Goal: Transaction & Acquisition: Purchase product/service

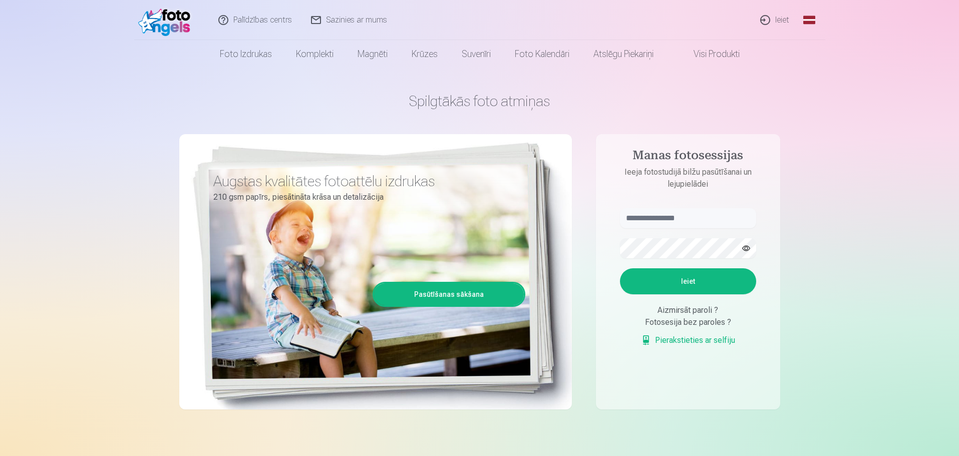
click at [666, 208] on aside "Manas fotosessijas Ieeja fotostudijā bilžu pasūtīšanai un lejupielādei Ieiet Ai…" at bounding box center [688, 271] width 184 height 275
click at [657, 217] on input "text" at bounding box center [688, 218] width 136 height 20
click at [659, 218] on input "******" at bounding box center [688, 218] width 136 height 20
type input "**********"
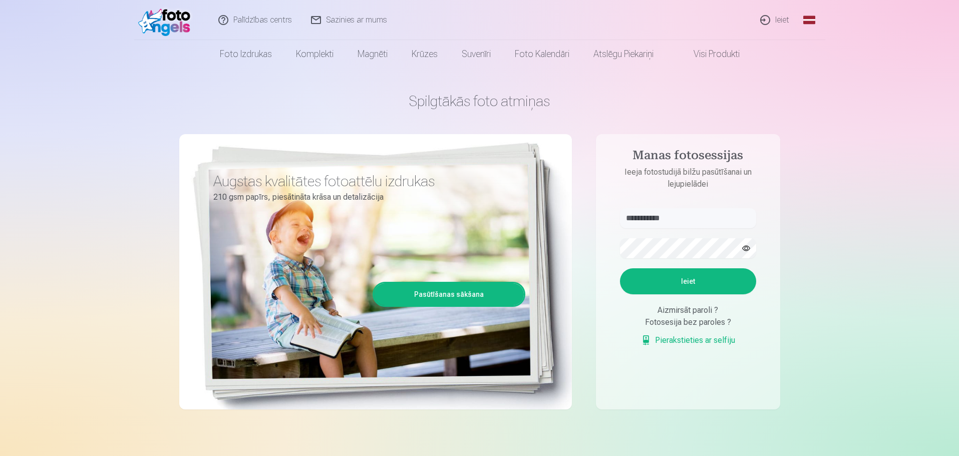
click at [674, 287] on button "Ieiet" at bounding box center [688, 281] width 136 height 26
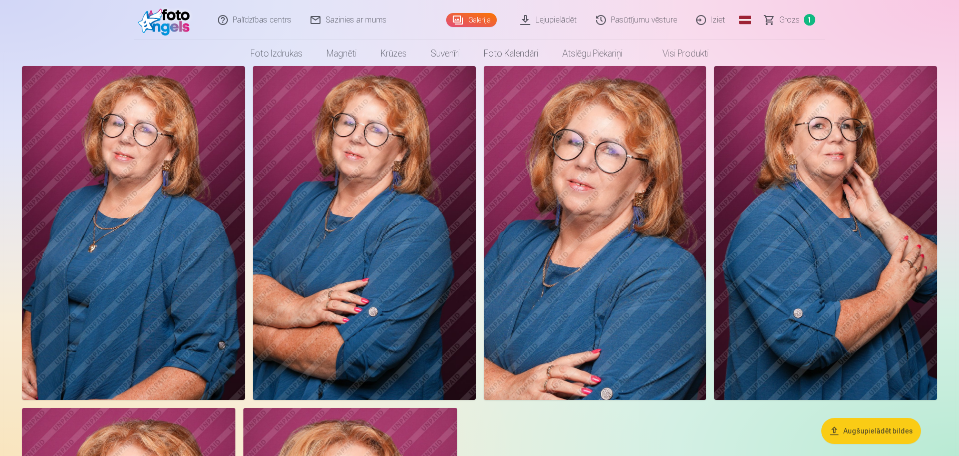
scroll to position [50, 0]
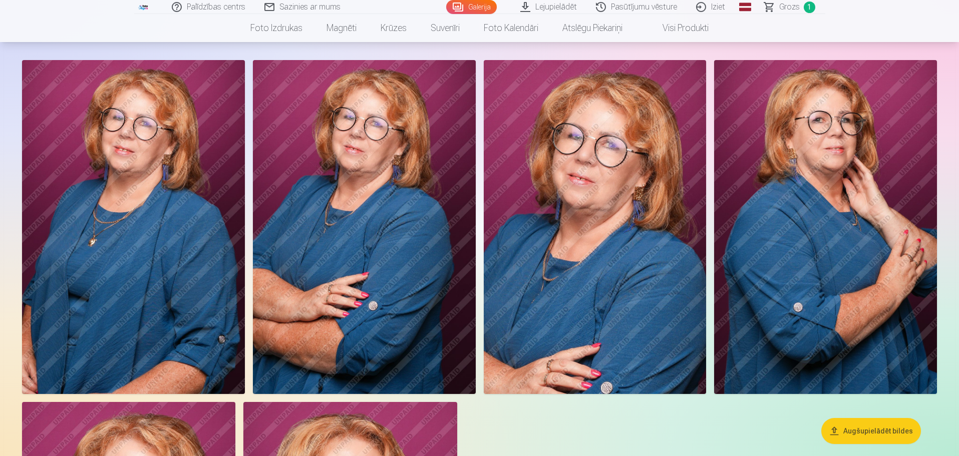
click at [413, 197] on img at bounding box center [364, 227] width 223 height 334
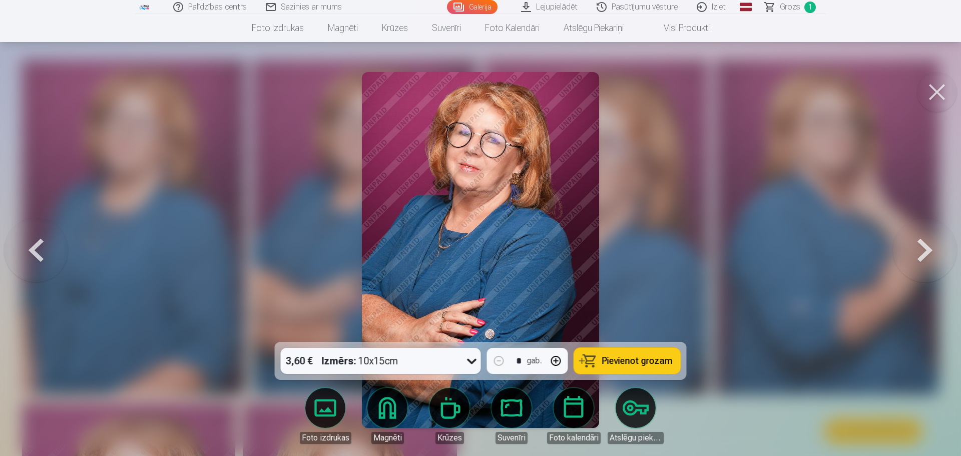
click at [637, 359] on span "Pievienot grozam" at bounding box center [637, 360] width 71 height 9
click at [929, 86] on button at bounding box center [937, 92] width 40 height 40
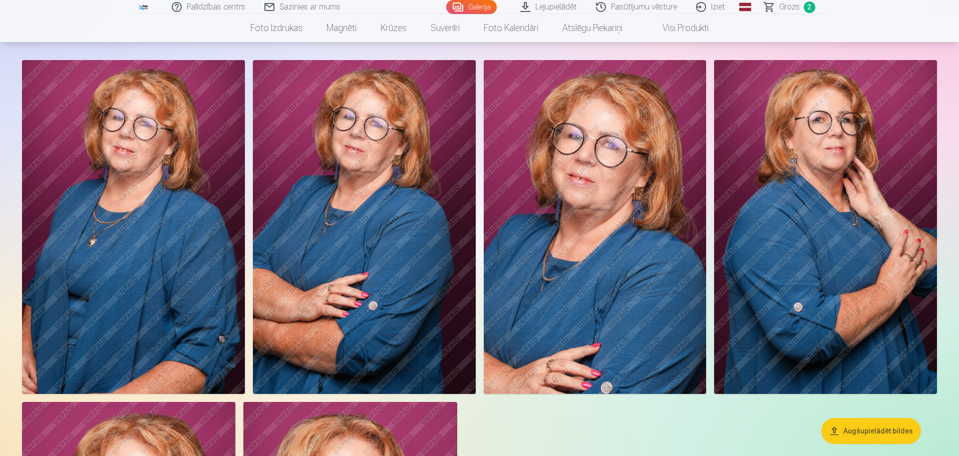
click at [800, 8] on link "Grozs 2" at bounding box center [790, 7] width 70 height 14
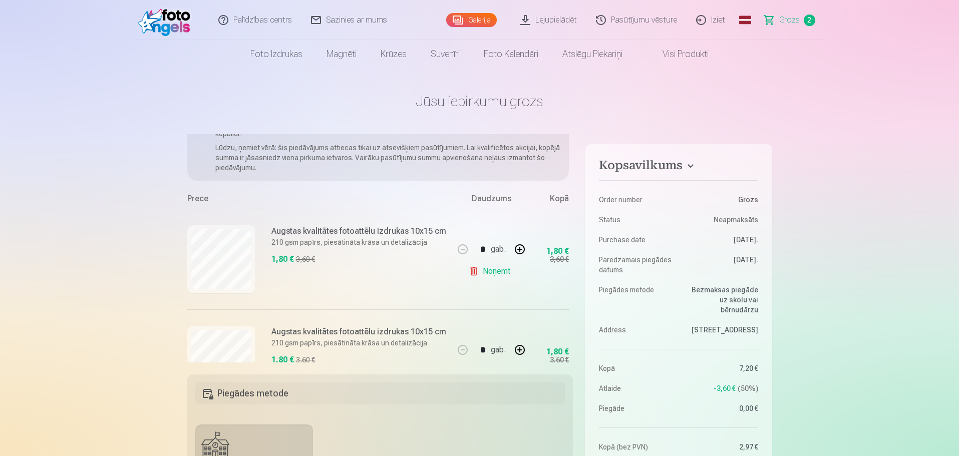
scroll to position [98, 0]
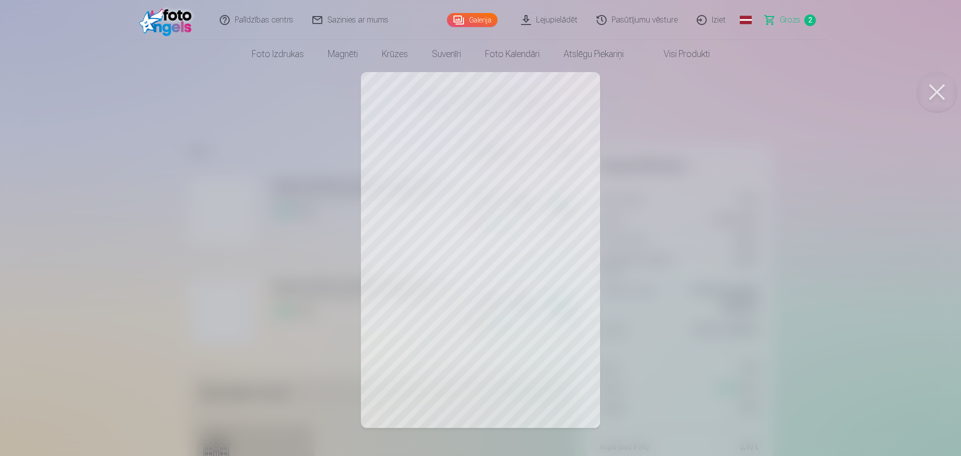
click at [946, 88] on button at bounding box center [937, 92] width 40 height 40
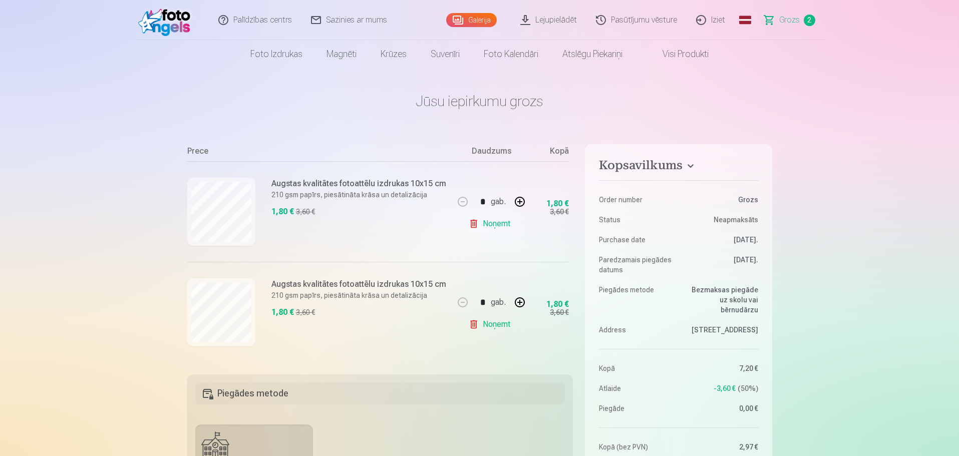
click at [494, 323] on link "Noņemt" at bounding box center [492, 324] width 46 height 20
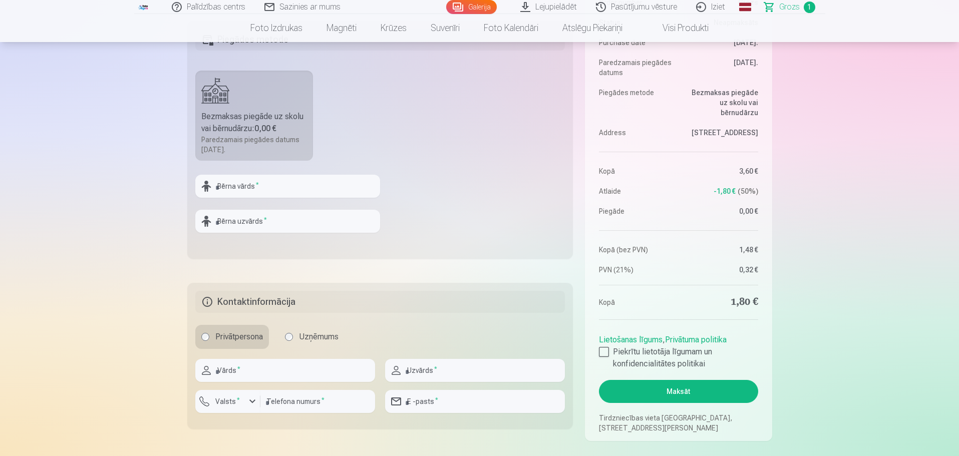
scroll to position [350, 0]
click at [606, 350] on div at bounding box center [604, 350] width 10 height 10
click at [672, 392] on button "Maksāt" at bounding box center [678, 389] width 159 height 23
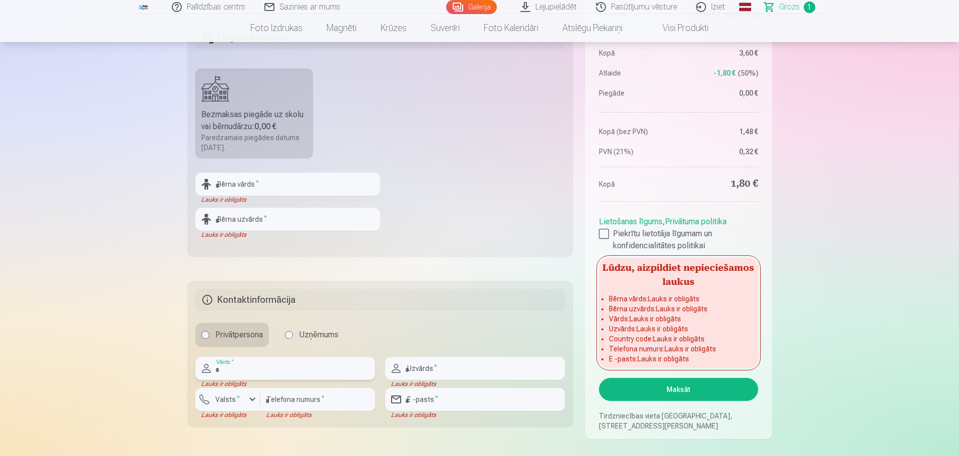
scroll to position [401, 0]
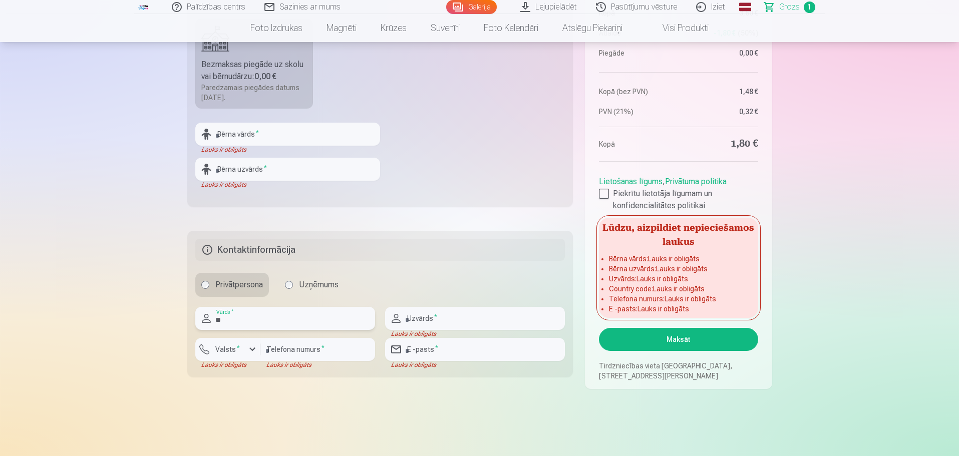
type input "*"
type input "****"
click at [440, 321] on input "text" at bounding box center [475, 318] width 180 height 23
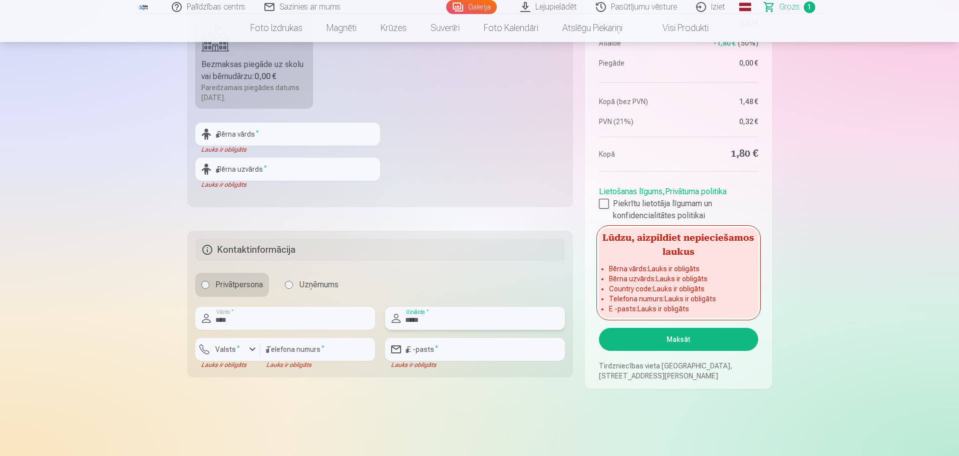
type input "*****"
click at [251, 353] on div "button" at bounding box center [252, 349] width 12 height 12
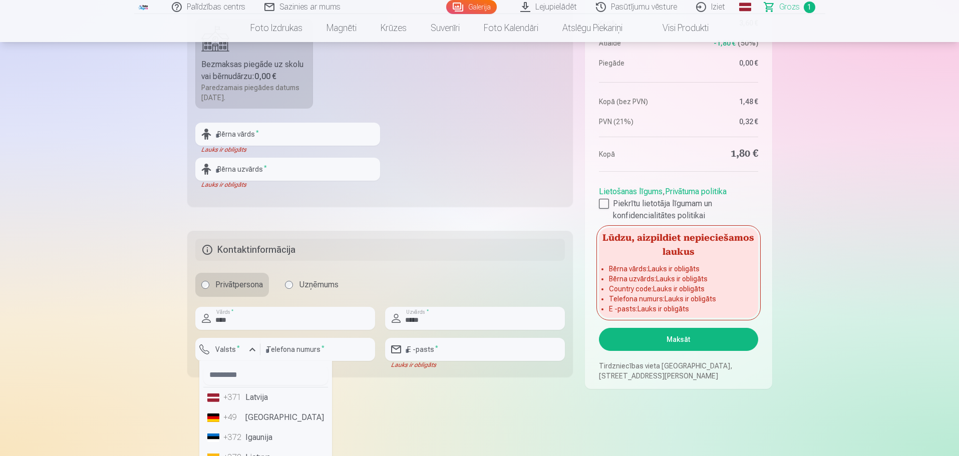
click at [257, 402] on li "+371 Latvija" at bounding box center [265, 398] width 125 height 20
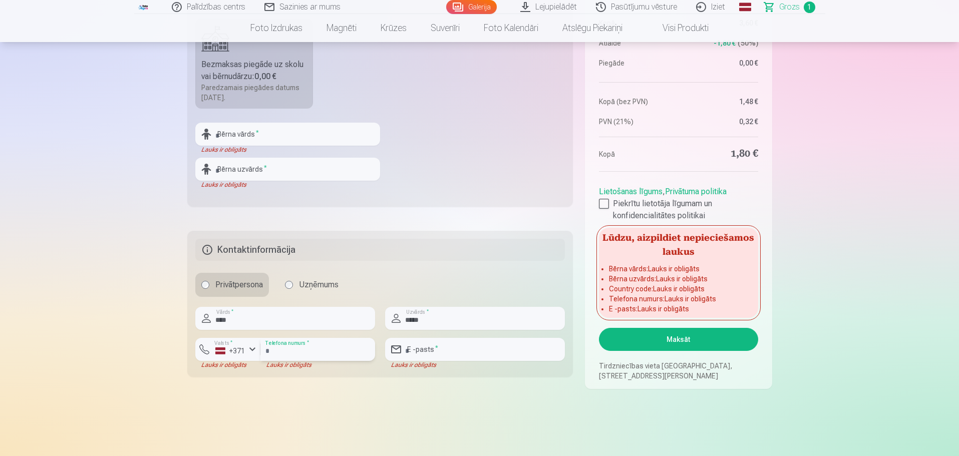
click at [308, 352] on input "number" at bounding box center [317, 349] width 115 height 23
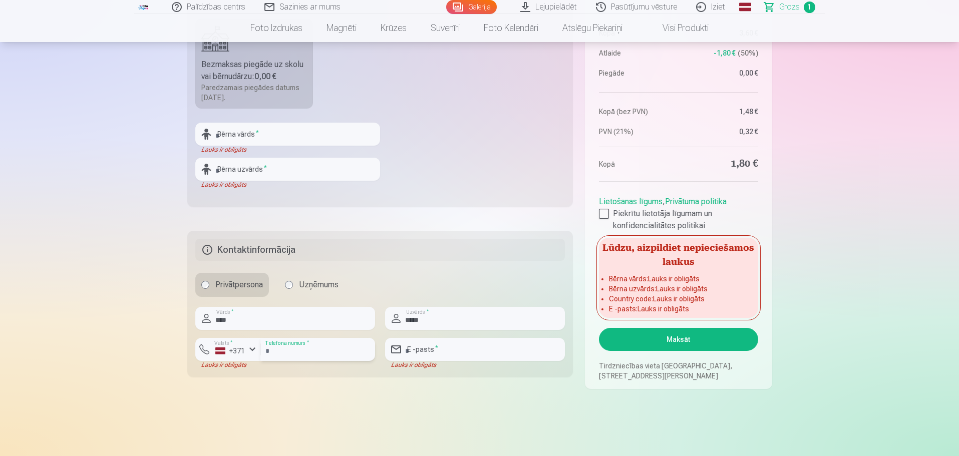
type input "********"
click at [436, 353] on input "email" at bounding box center [475, 349] width 180 height 23
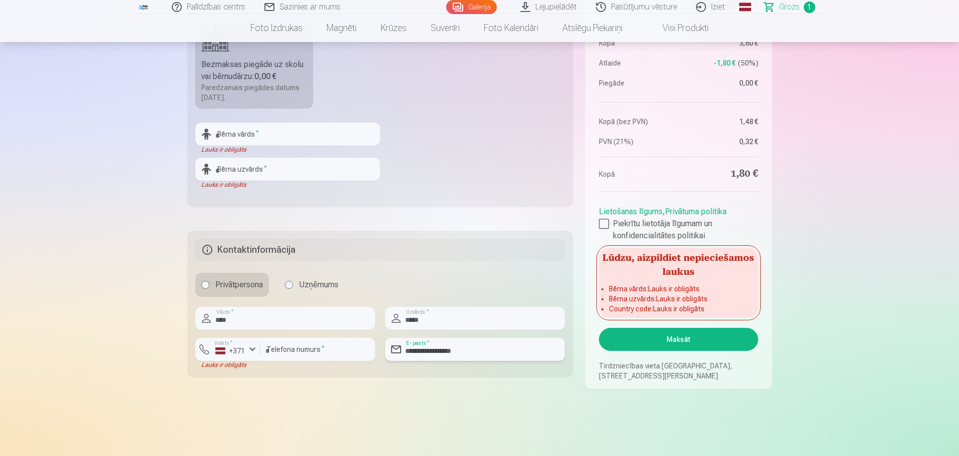
type input "**********"
click at [484, 397] on main "Jūsu iepirkumu grozs Kopsavilkums Order number Grozs Status Neapmaksāts Purchas…" at bounding box center [479, 53] width 585 height 770
click at [655, 345] on button "Maksāt" at bounding box center [678, 339] width 159 height 23
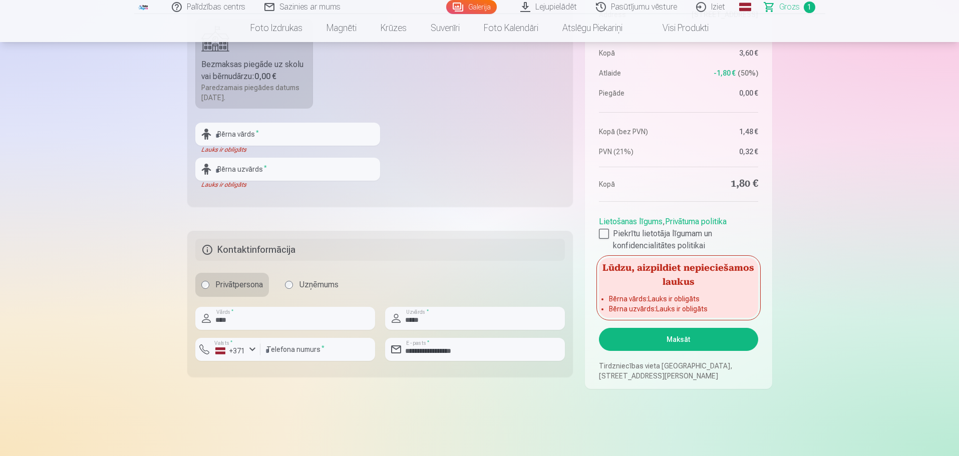
click at [316, 287] on label "Uzņēmums" at bounding box center [312, 285] width 66 height 24
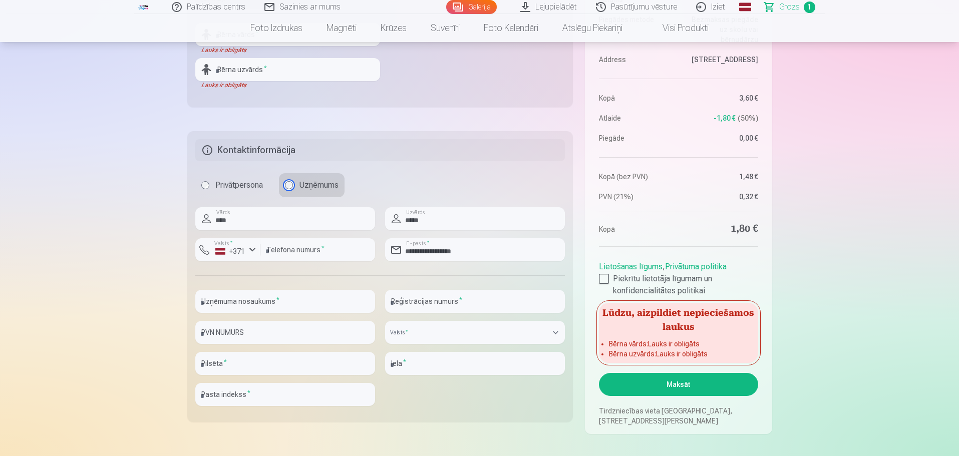
scroll to position [501, 0]
click at [260, 188] on label "Privātpersona" at bounding box center [232, 185] width 74 height 24
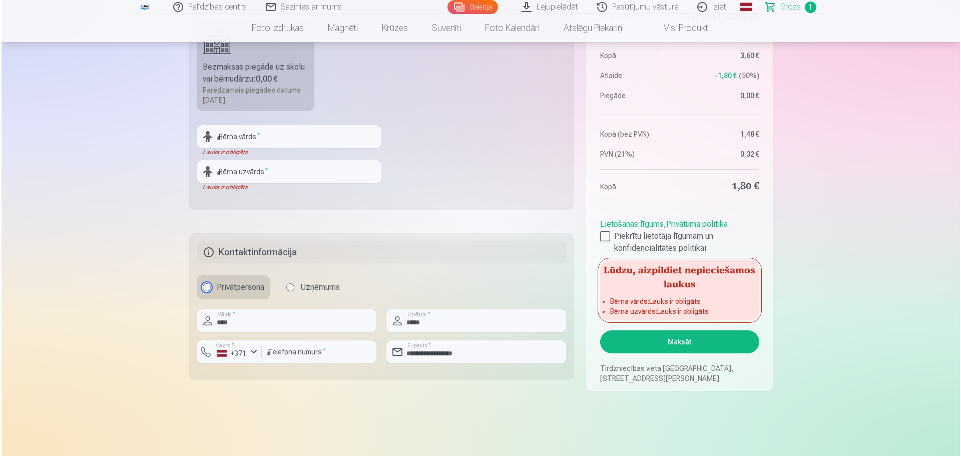
scroll to position [401, 0]
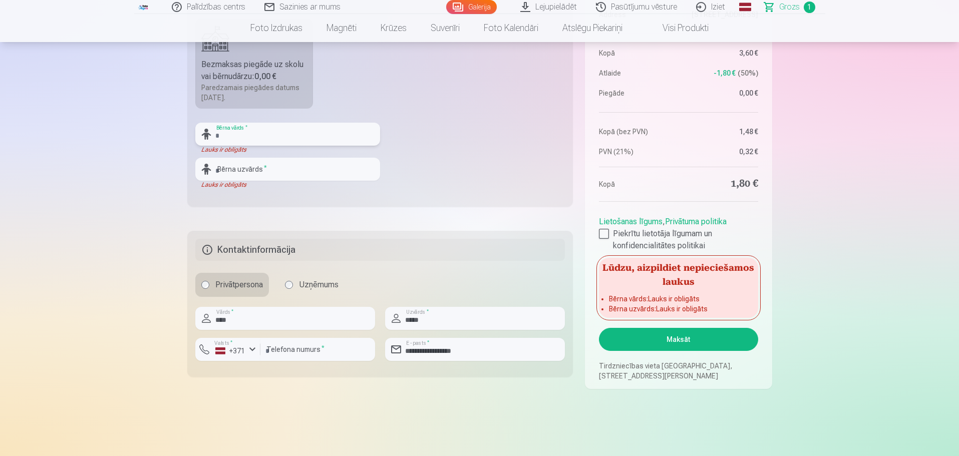
click at [242, 131] on input "text" at bounding box center [287, 134] width 185 height 23
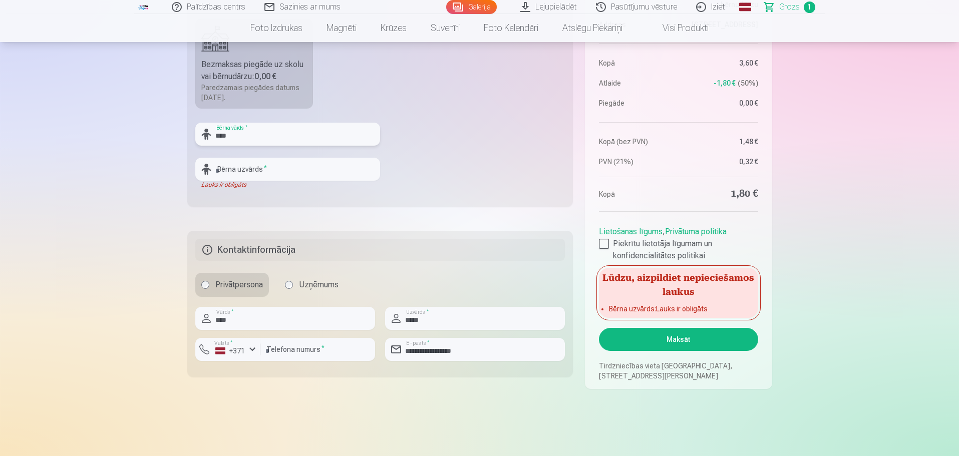
type input "****"
click at [227, 178] on input "text" at bounding box center [287, 169] width 185 height 23
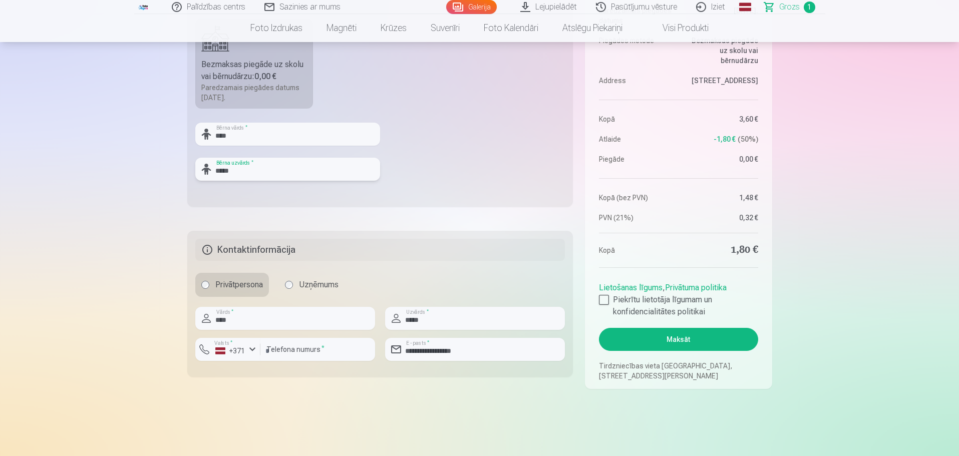
type input "*****"
click at [667, 340] on button "Maksāt" at bounding box center [678, 339] width 159 height 23
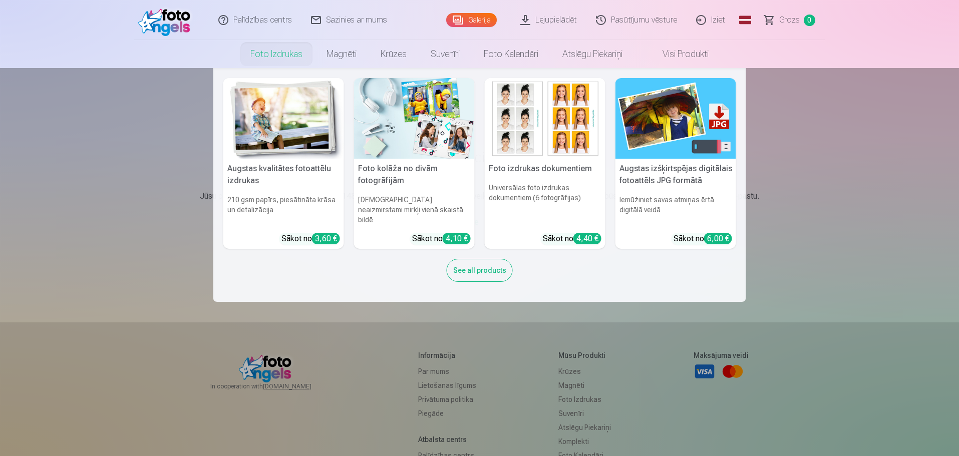
click at [265, 54] on link "Foto izdrukas" at bounding box center [276, 54] width 76 height 28
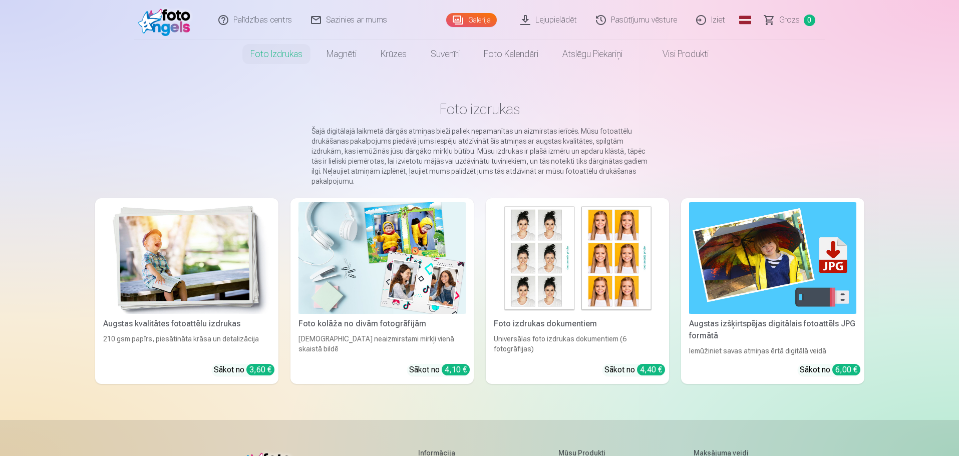
click at [455, 88] on main "Foto izdrukas Šajā digitālajā laikmetā dārgās atmiņas bieži paliek nepamanītas …" at bounding box center [479, 244] width 769 height 352
click at [558, 20] on link "Lejupielādēt" at bounding box center [549, 20] width 76 height 40
click at [350, 16] on link "Sazinies ar mums" at bounding box center [349, 20] width 95 height 40
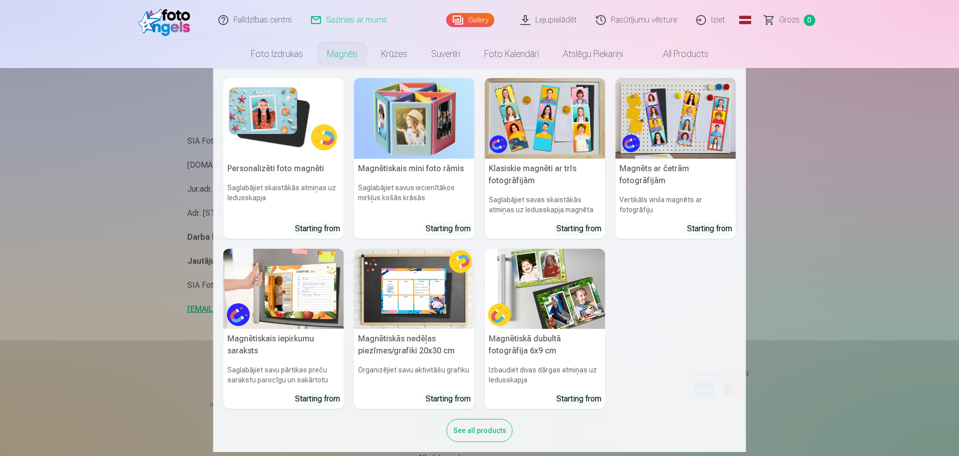
click at [117, 162] on nav "Personalizēti foto magnēti Saglabājiet skaistākās atmiņas uz ledusskapja Starti…" at bounding box center [479, 260] width 959 height 384
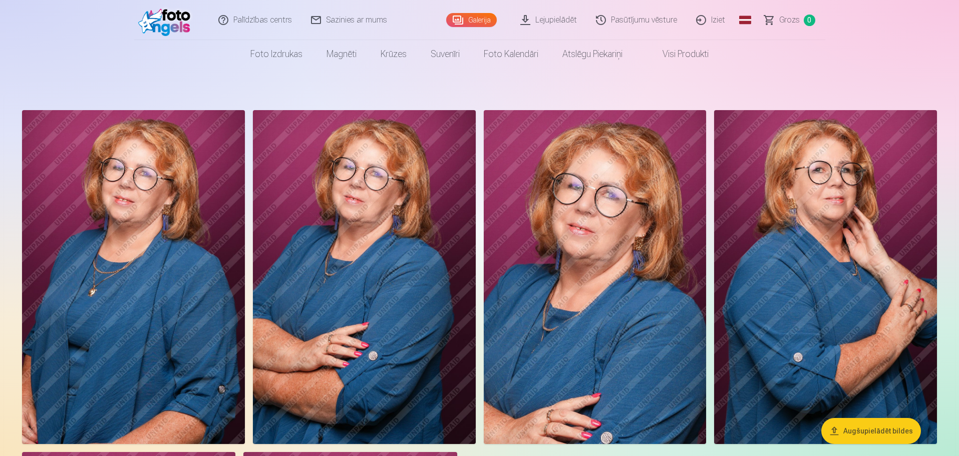
click at [606, 331] on img at bounding box center [595, 277] width 223 height 334
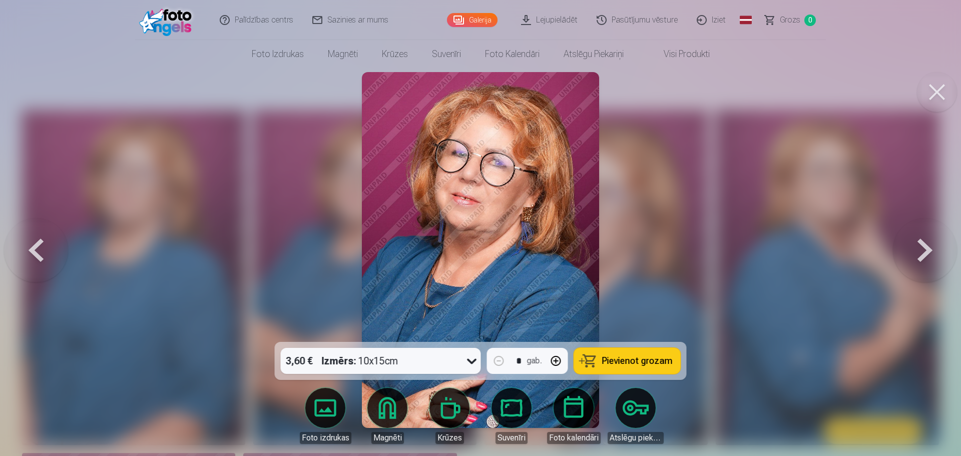
click at [563, 18] on link "Lejupielādēt" at bounding box center [550, 20] width 76 height 40
click at [621, 364] on span "Pievienot grozam" at bounding box center [637, 360] width 71 height 9
click at [791, 18] on span "Grozs" at bounding box center [790, 20] width 21 height 12
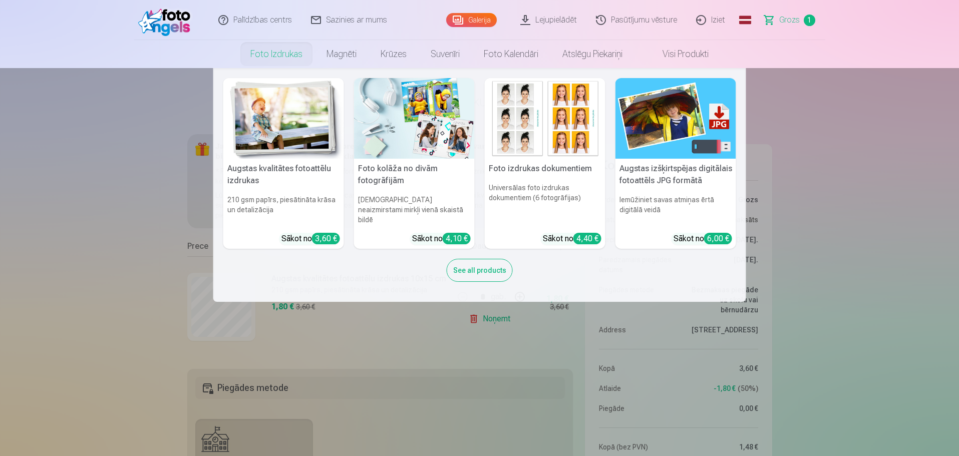
click at [286, 56] on link "Foto izdrukas" at bounding box center [276, 54] width 76 height 28
